Goal: Information Seeking & Learning: Learn about a topic

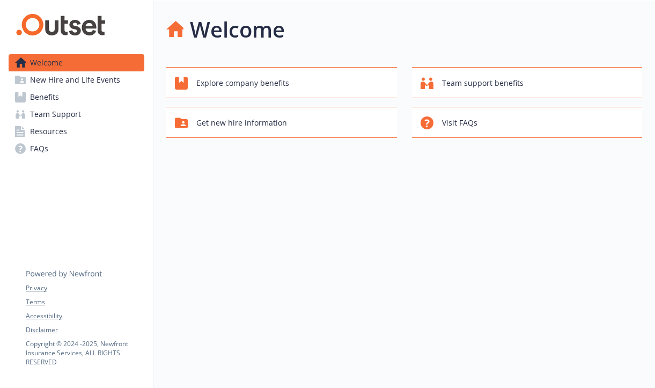
click at [88, 83] on span "New Hire and Life Events" at bounding box center [75, 79] width 90 height 17
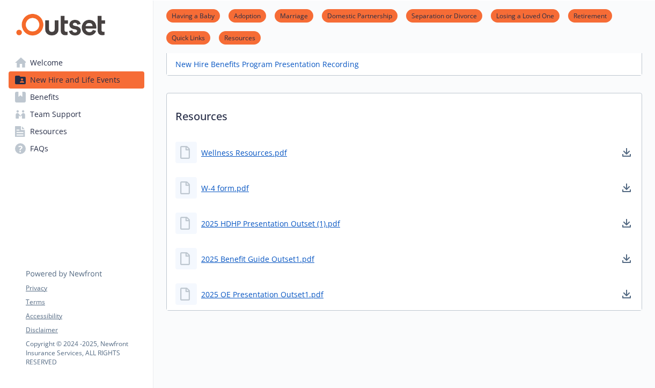
scroll to position [494, 0]
click at [52, 65] on span "Welcome" at bounding box center [46, 62] width 33 height 17
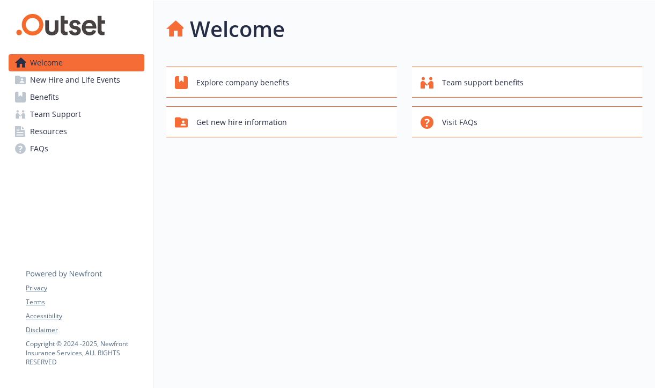
scroll to position [1, 0]
click at [57, 90] on span "Benefits" at bounding box center [44, 97] width 29 height 17
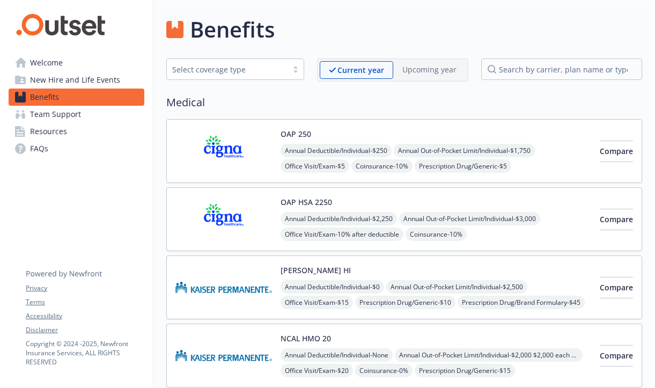
click at [40, 115] on span "Team Support" at bounding box center [55, 114] width 51 height 17
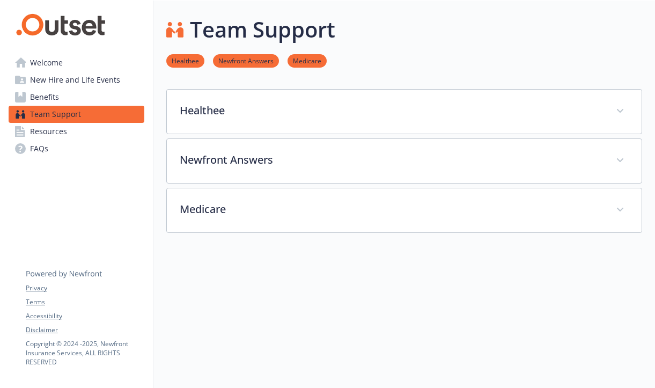
click at [66, 59] on link "Welcome" at bounding box center [77, 62] width 136 height 17
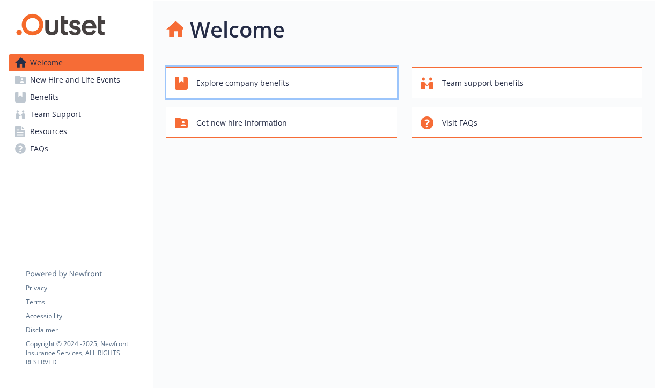
click at [252, 85] on span "Explore company benefits" at bounding box center [242, 83] width 93 height 20
